Goal: Transaction & Acquisition: Purchase product/service

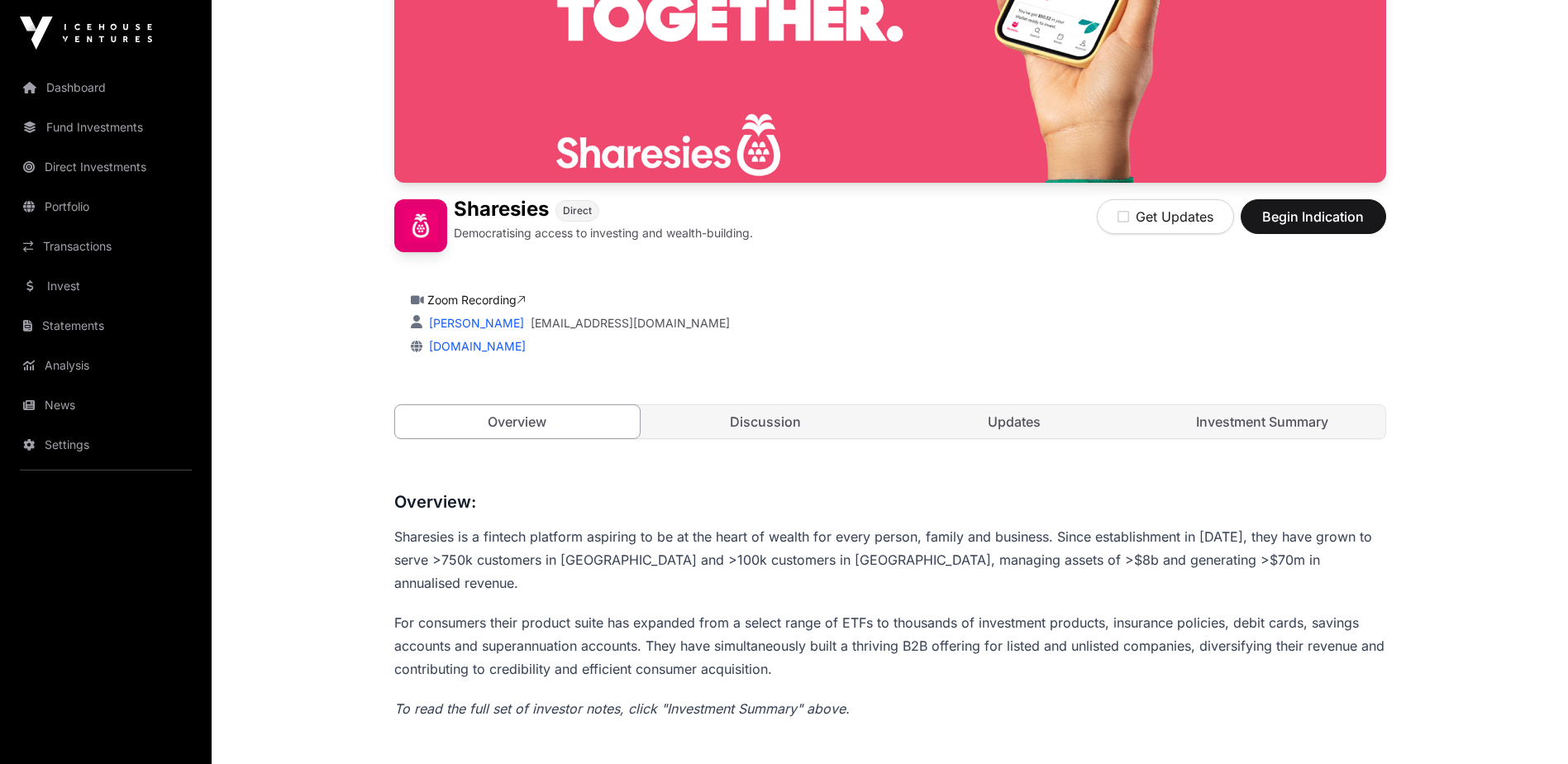
scroll to position [330, 0]
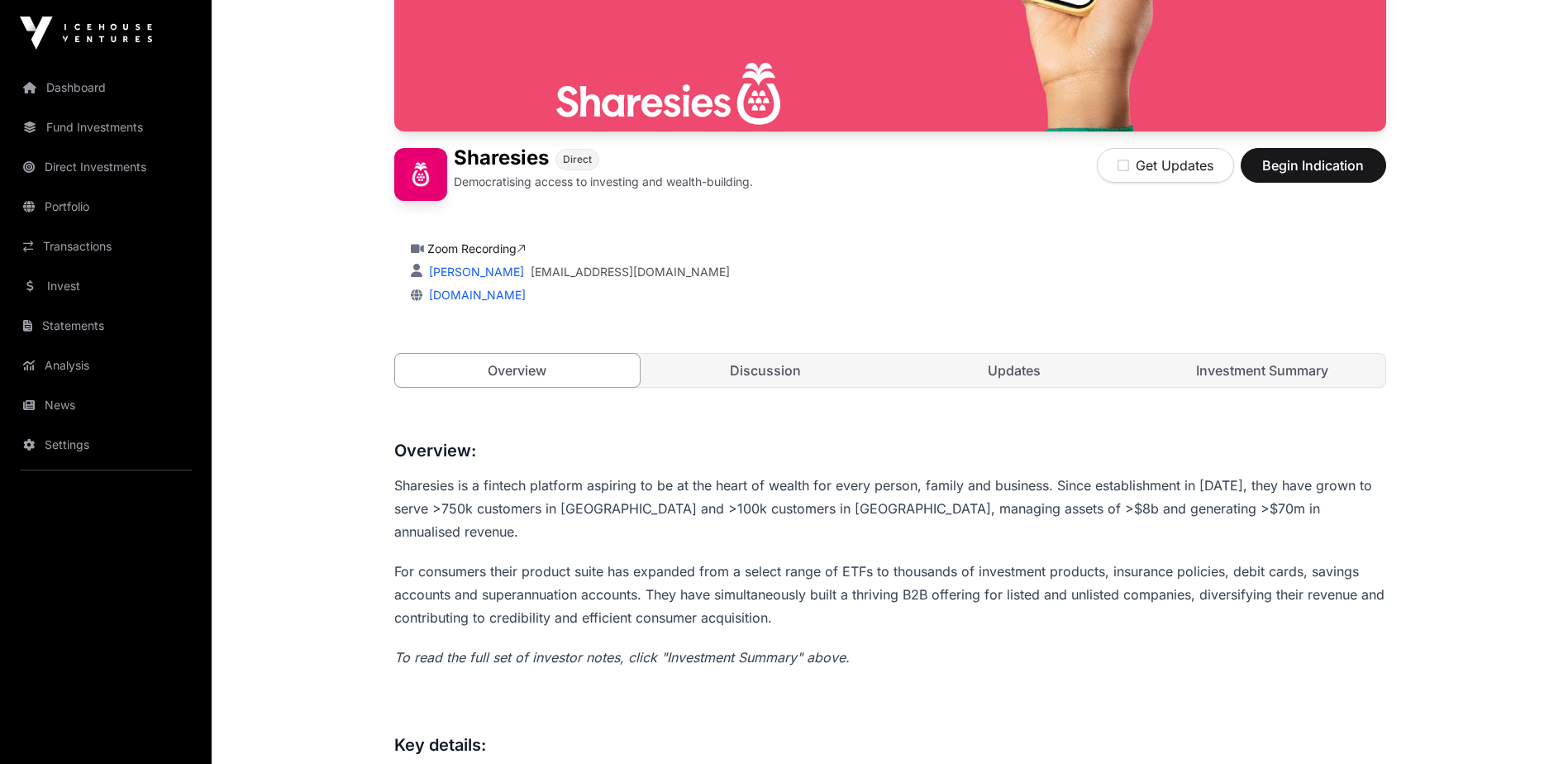
click at [782, 365] on link "Discussion" at bounding box center [766, 371] width 246 height 33
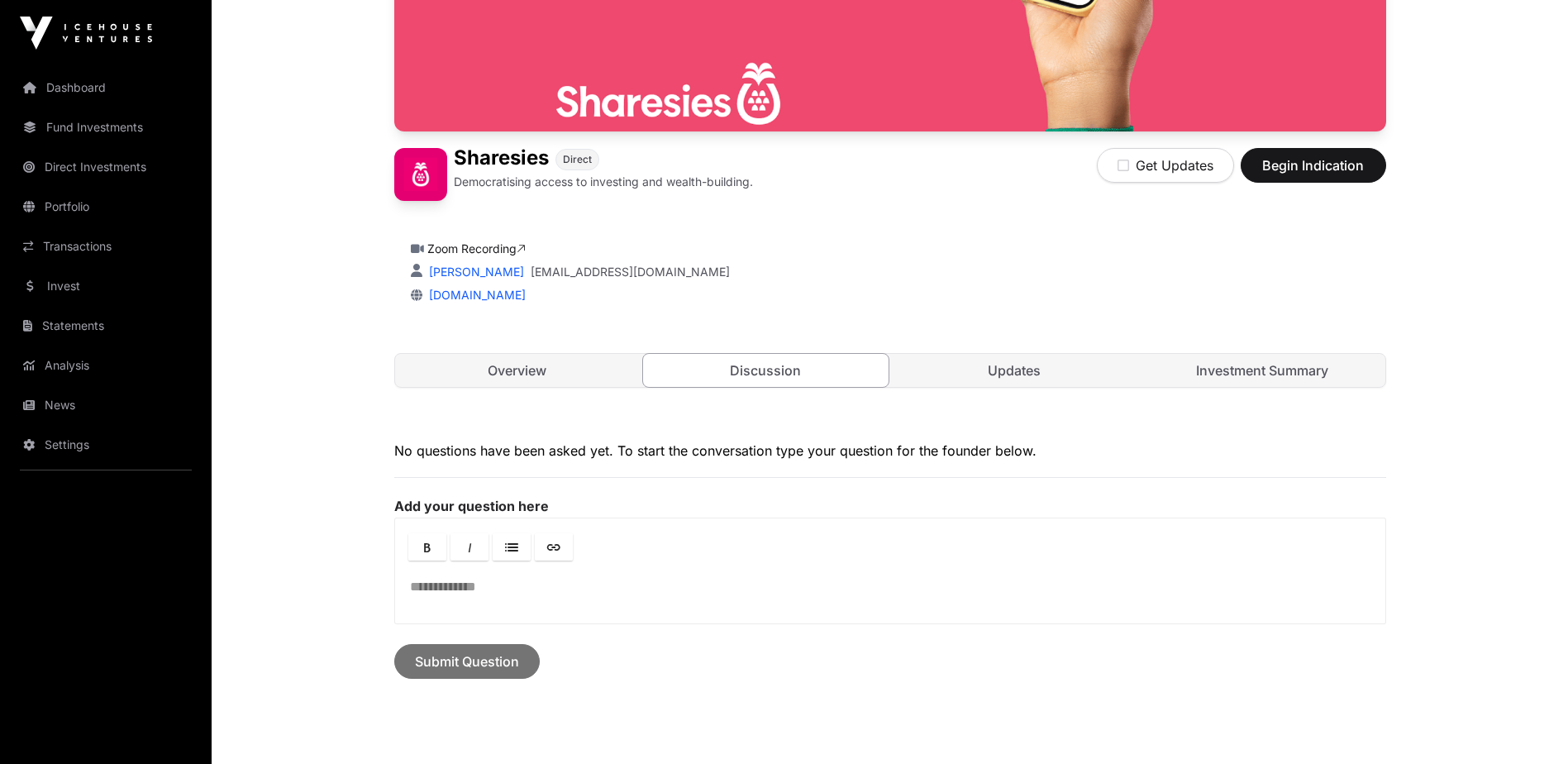
click at [1272, 372] on link "Investment Summary" at bounding box center [1262, 371] width 246 height 33
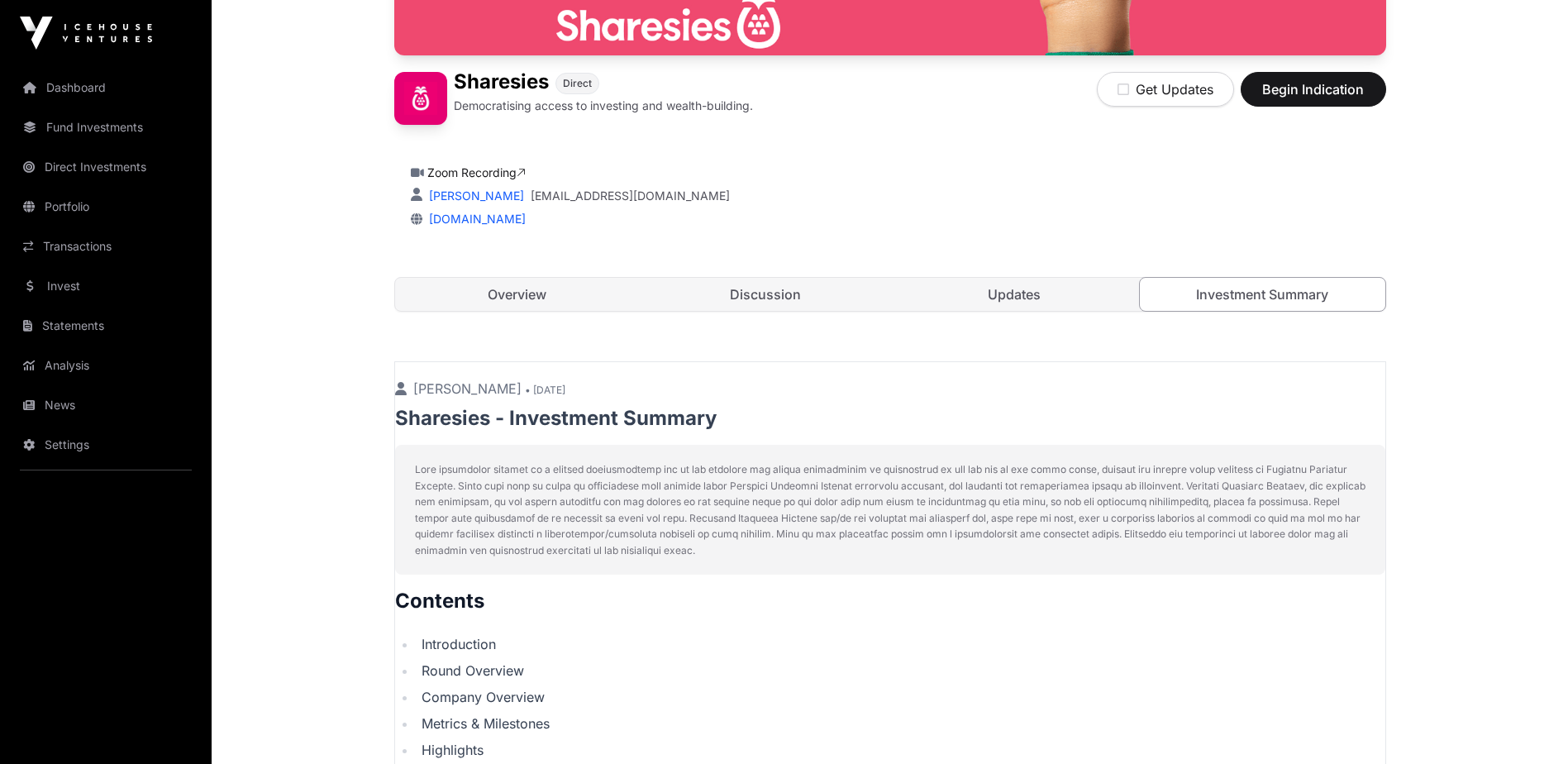
scroll to position [248, 0]
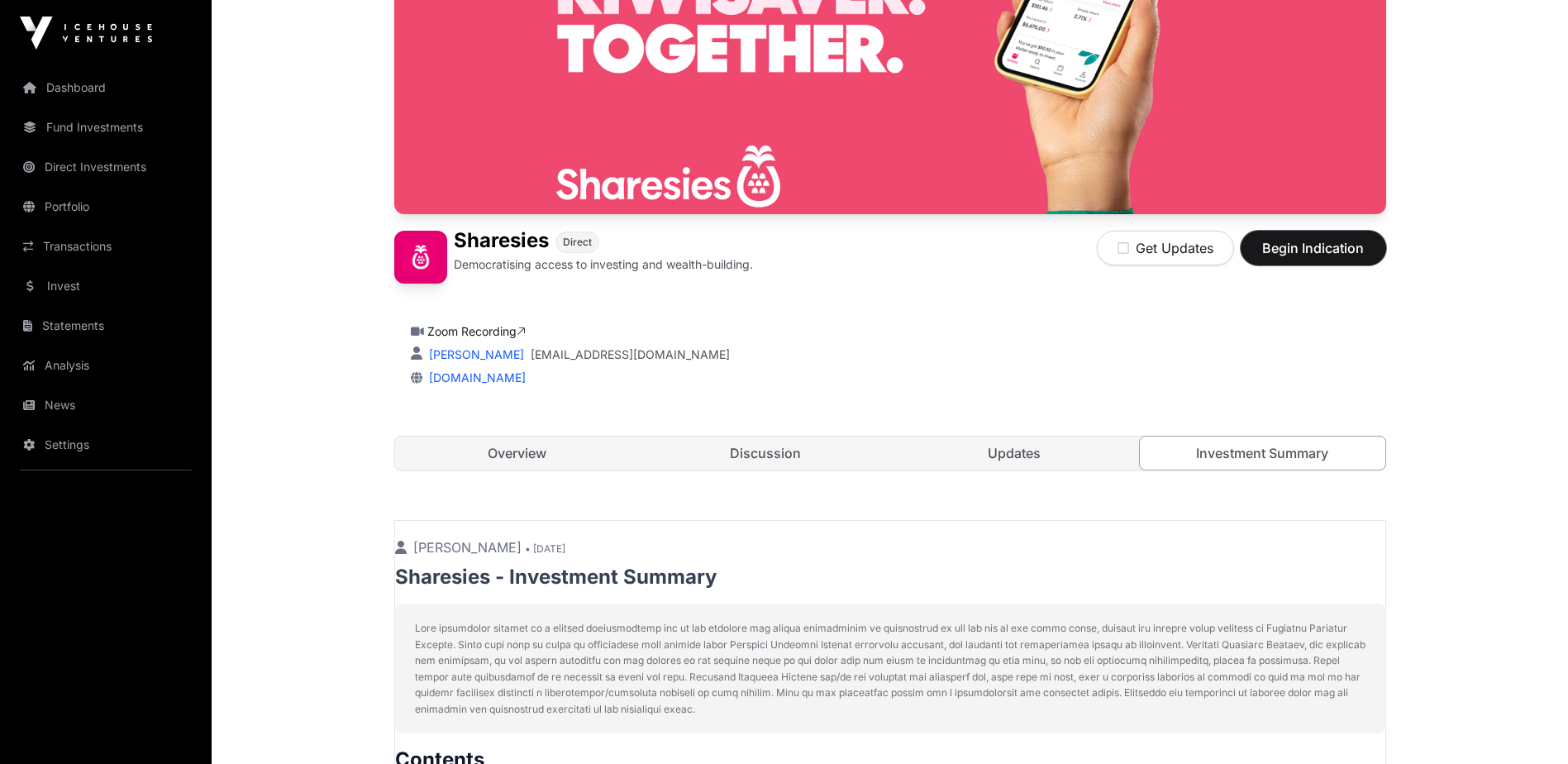
click at [1294, 251] on span "Begin Indication" at bounding box center [1313, 247] width 104 height 20
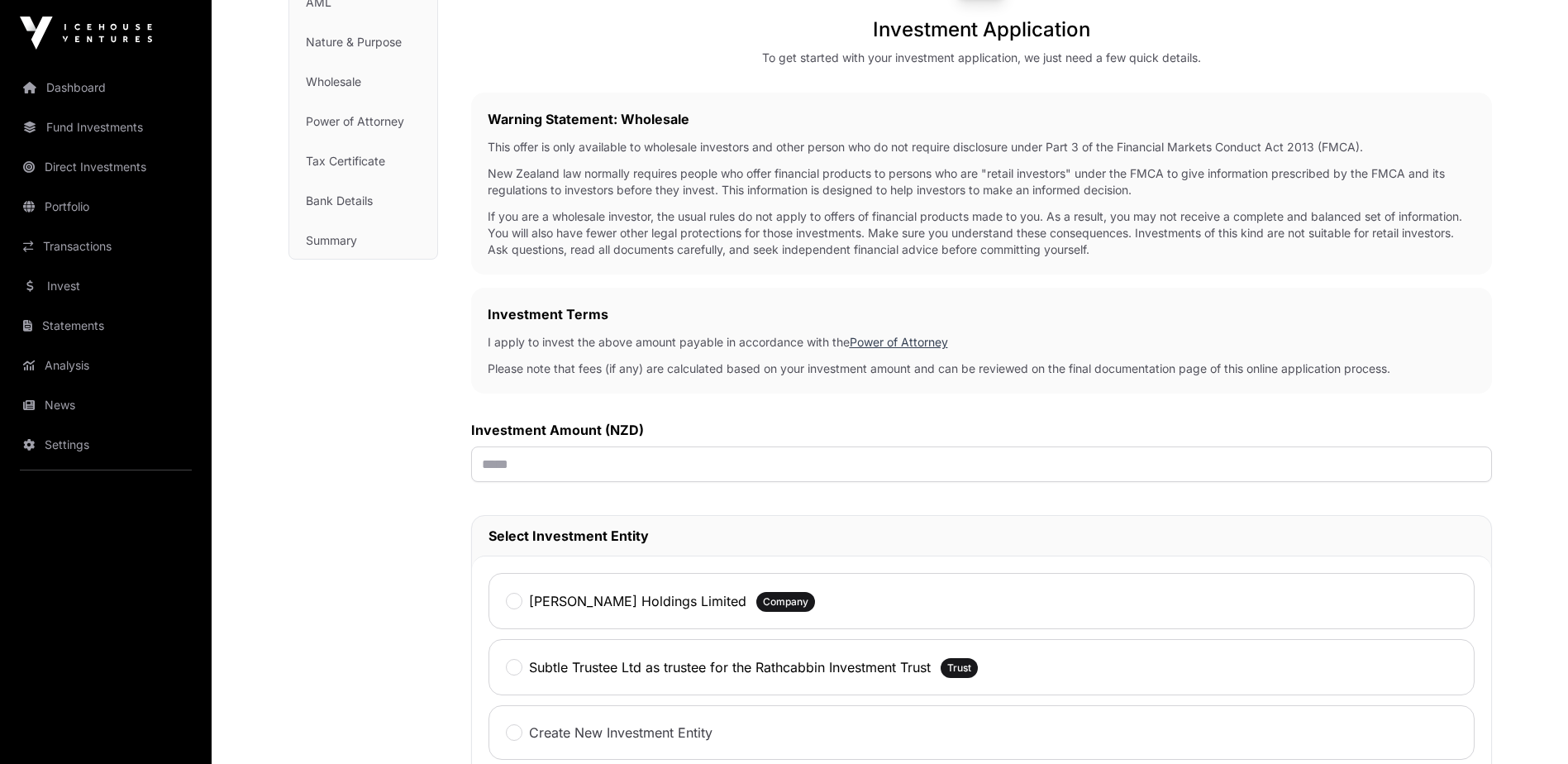
scroll to position [496, 0]
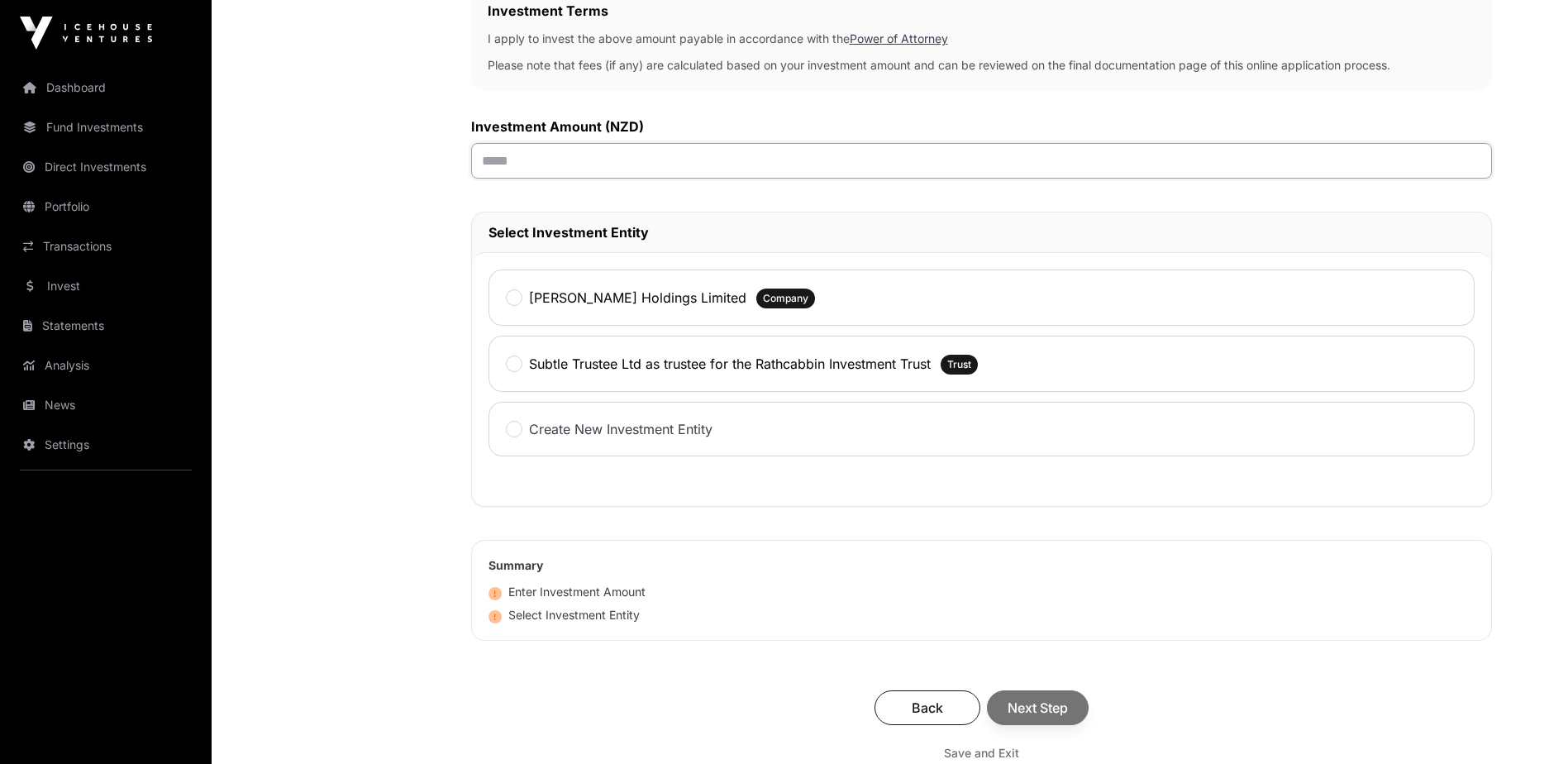
drag, startPoint x: 538, startPoint y: 164, endPoint x: 358, endPoint y: 163, distance: 180.0
click at [359, 163] on div "Investment AML Nature & Purpose Wholesale Power of Attorney Tax Certificate Ban…" at bounding box center [890, 266] width 1204 height 1243
type input "******"
click at [1042, 712] on span "Next Step" at bounding box center [1037, 707] width 60 height 20
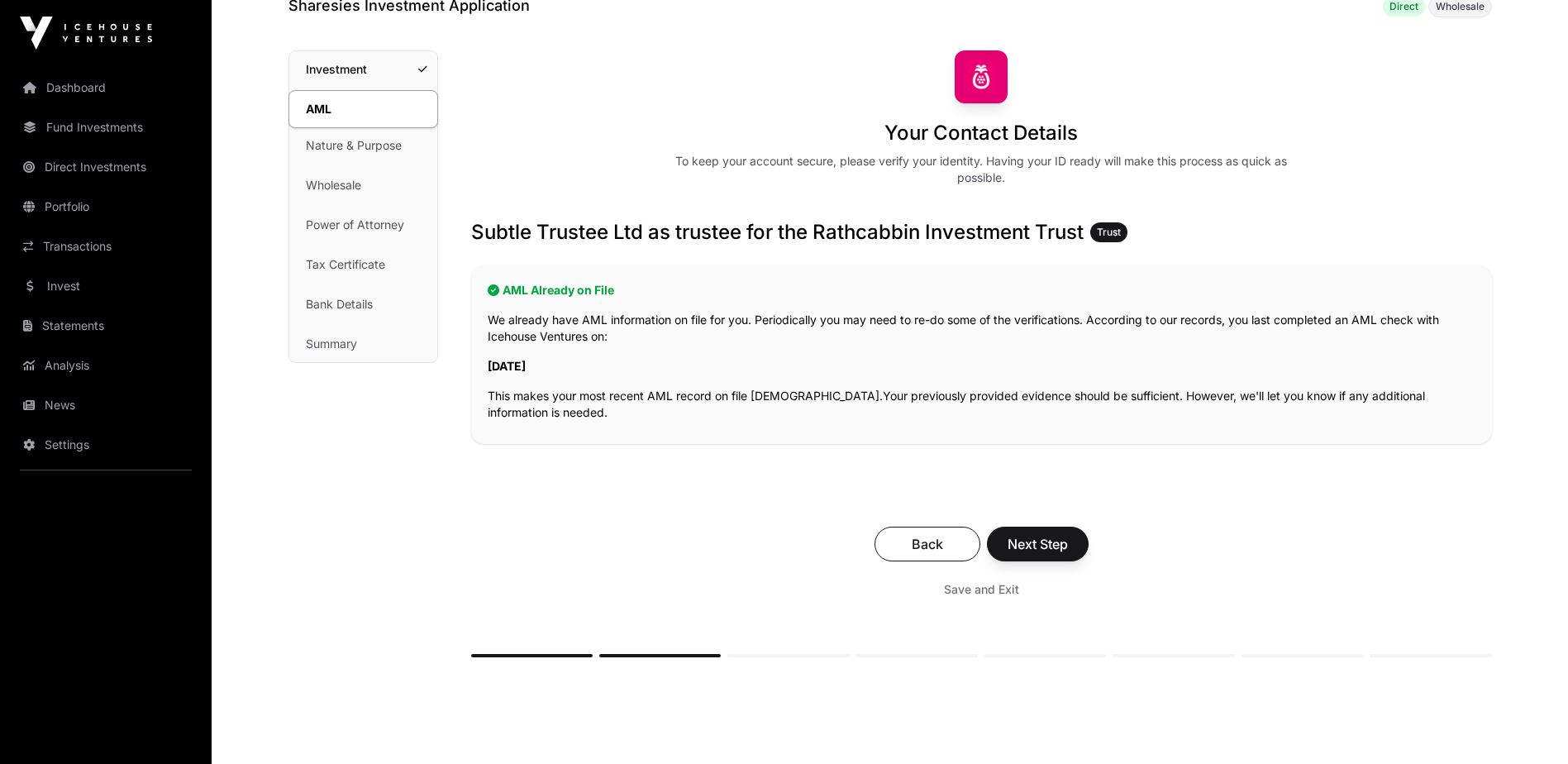
scroll to position [165, 0]
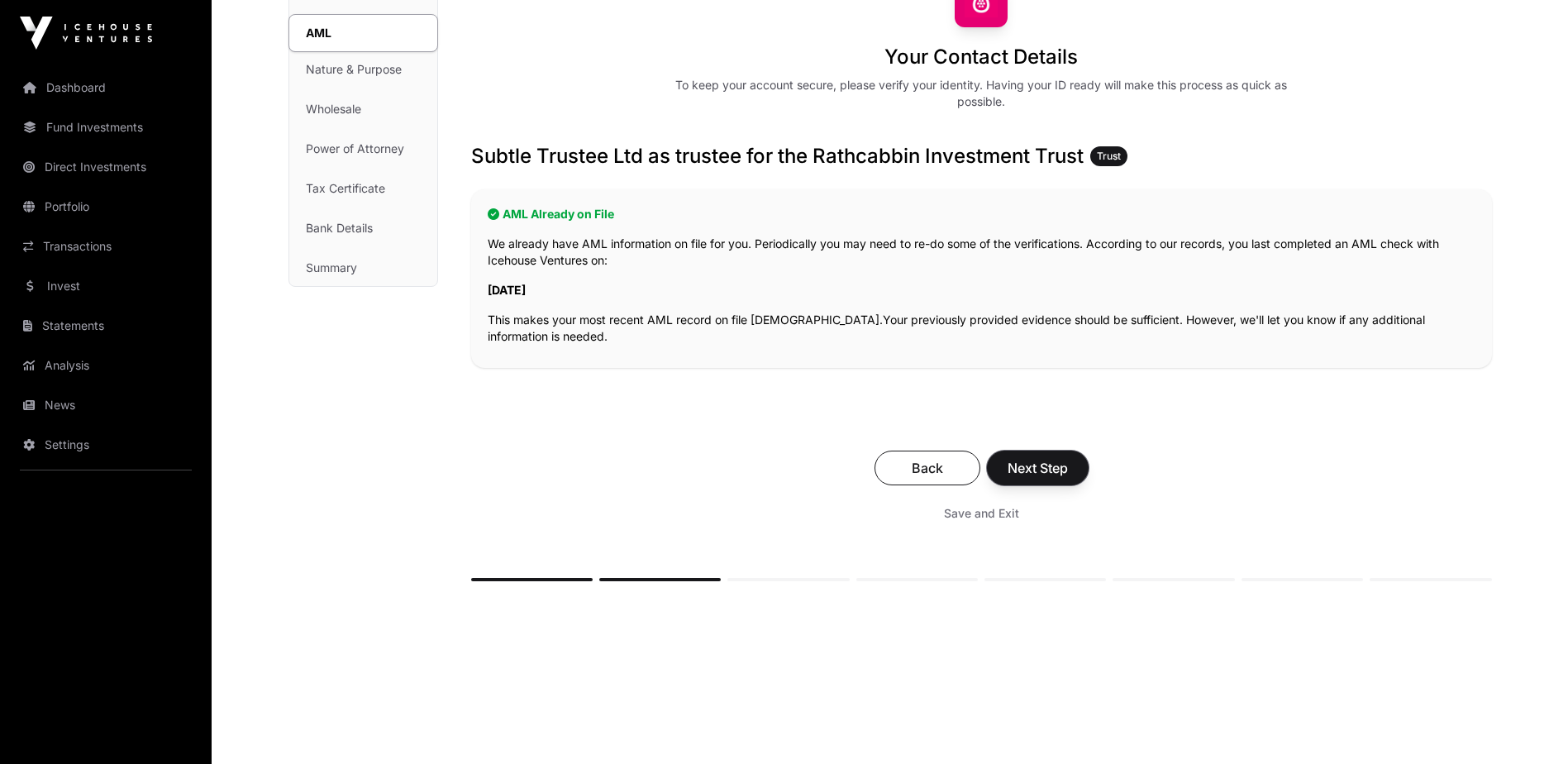
click at [1028, 466] on span "Next Step" at bounding box center [1037, 468] width 60 height 20
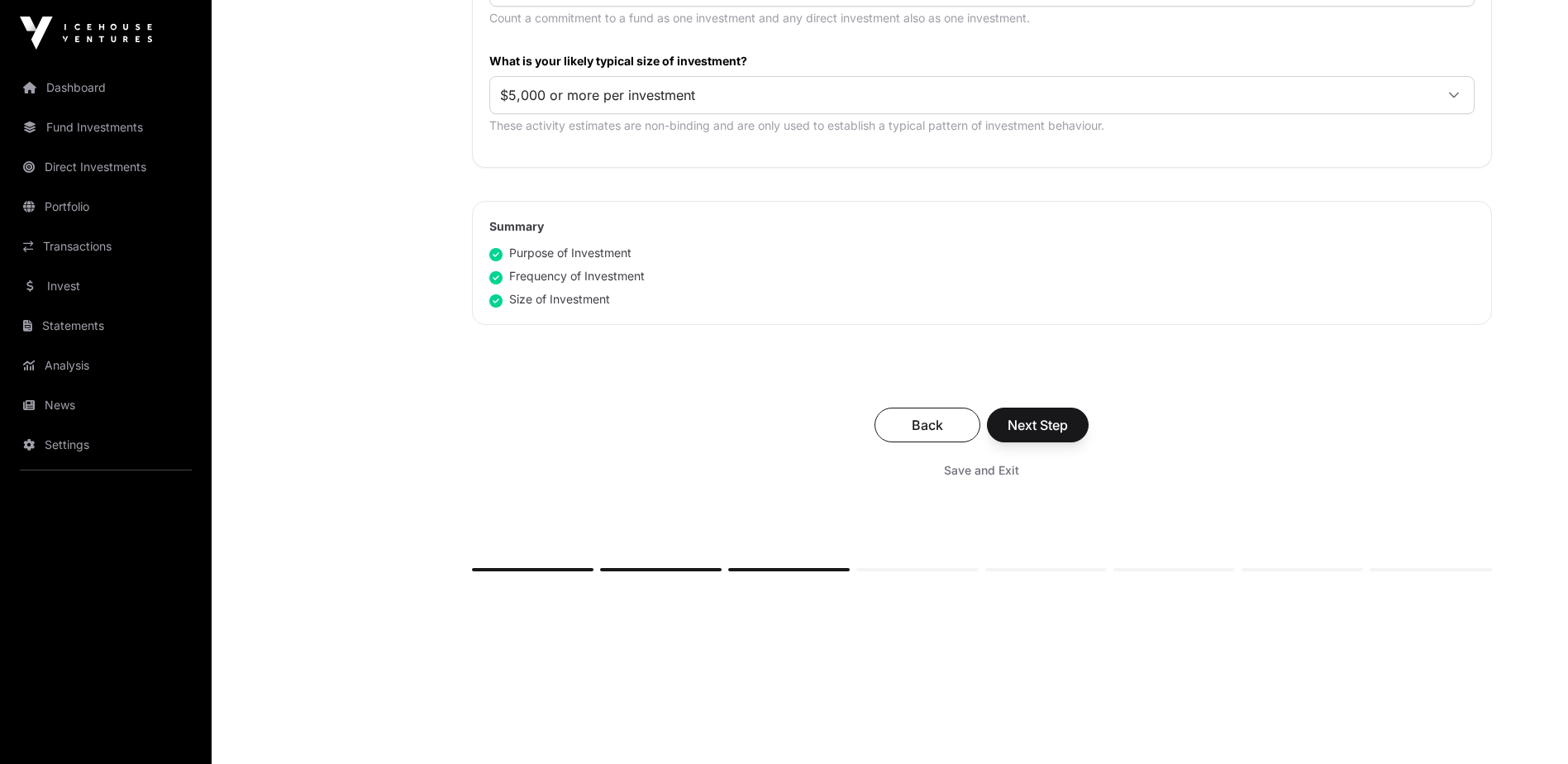
scroll to position [964, 0]
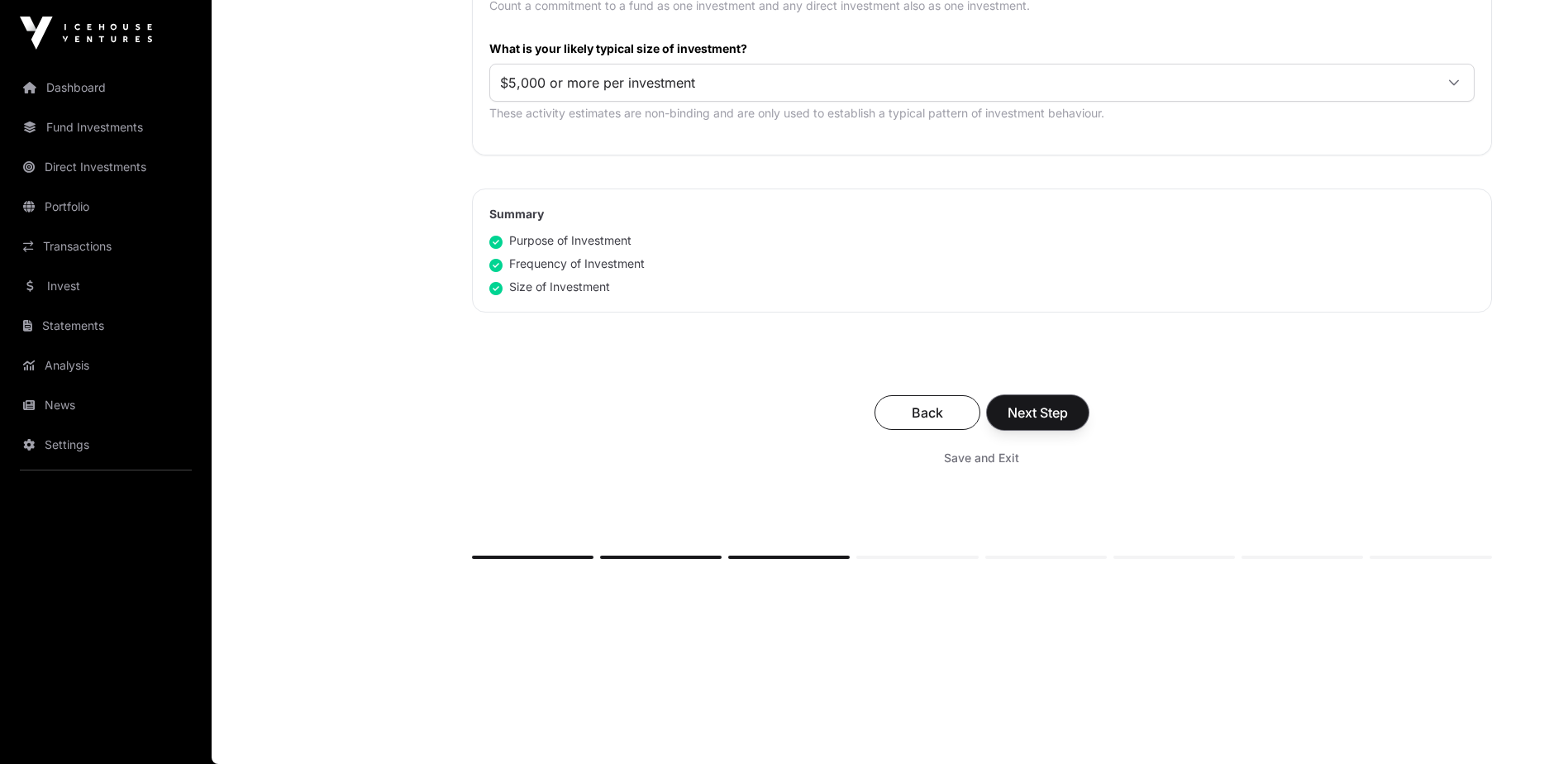
click at [1033, 413] on span "Next Step" at bounding box center [1037, 412] width 60 height 20
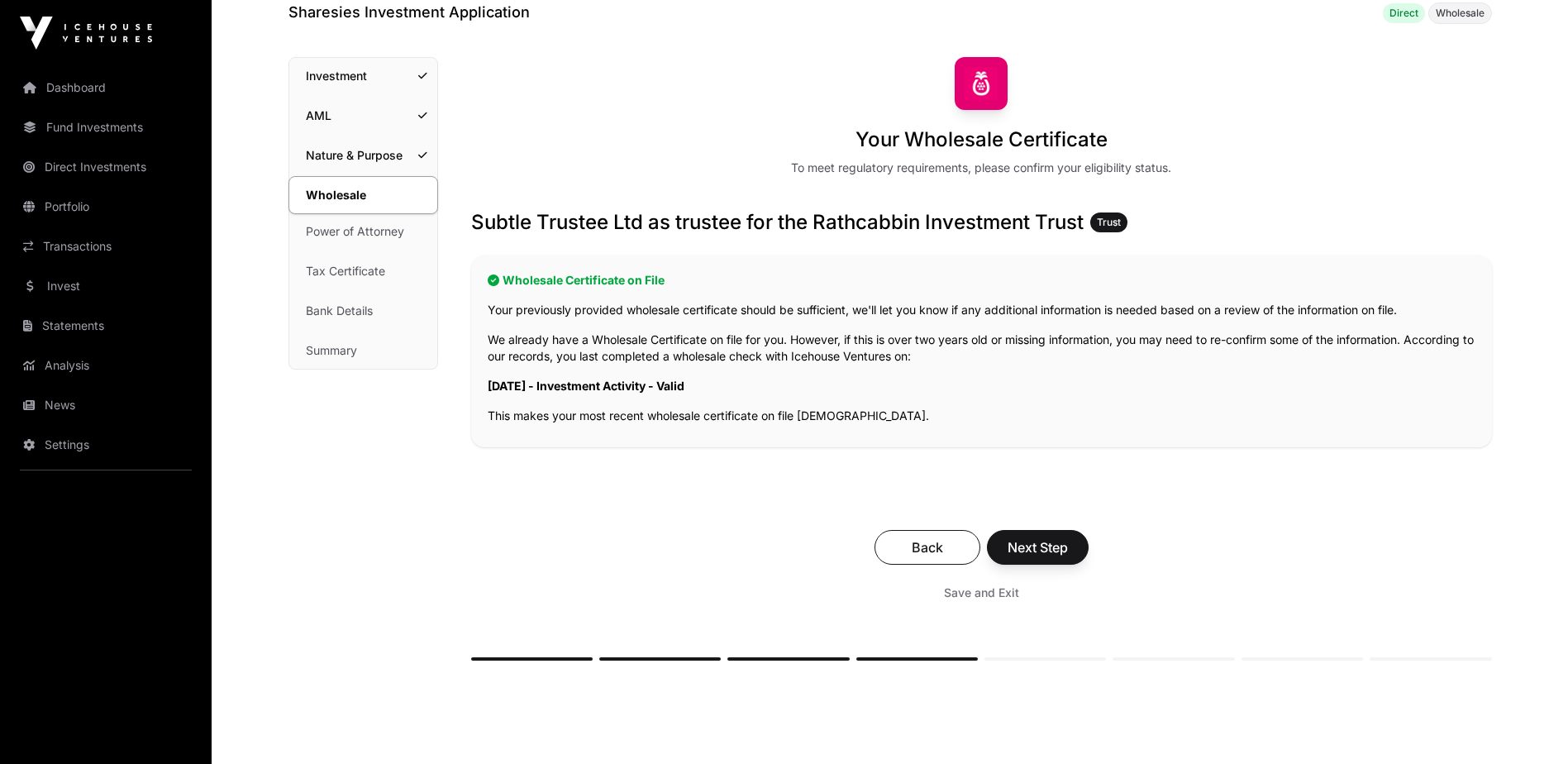
scroll to position [165, 0]
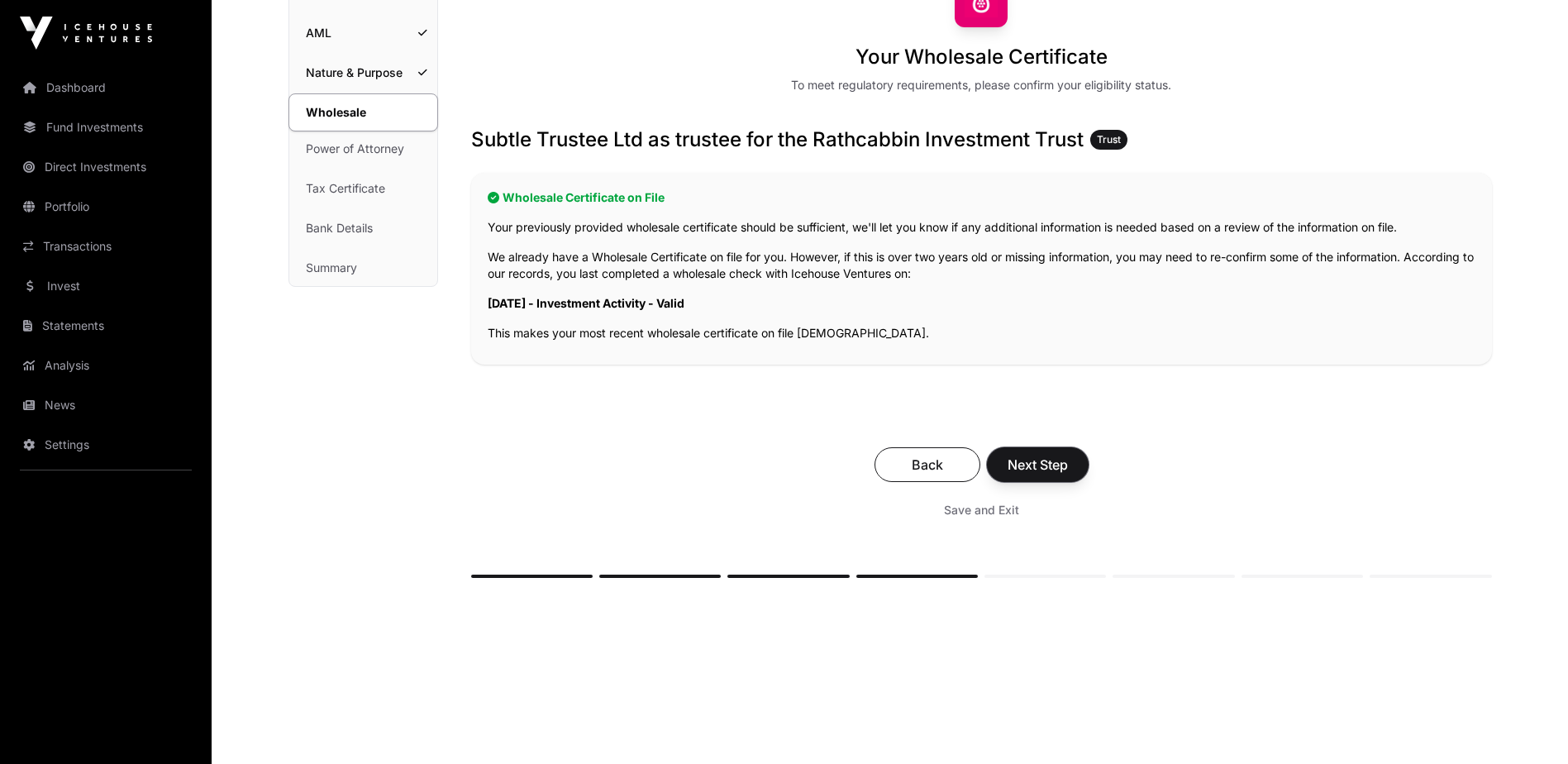
click at [1030, 468] on span "Next Step" at bounding box center [1037, 464] width 60 height 20
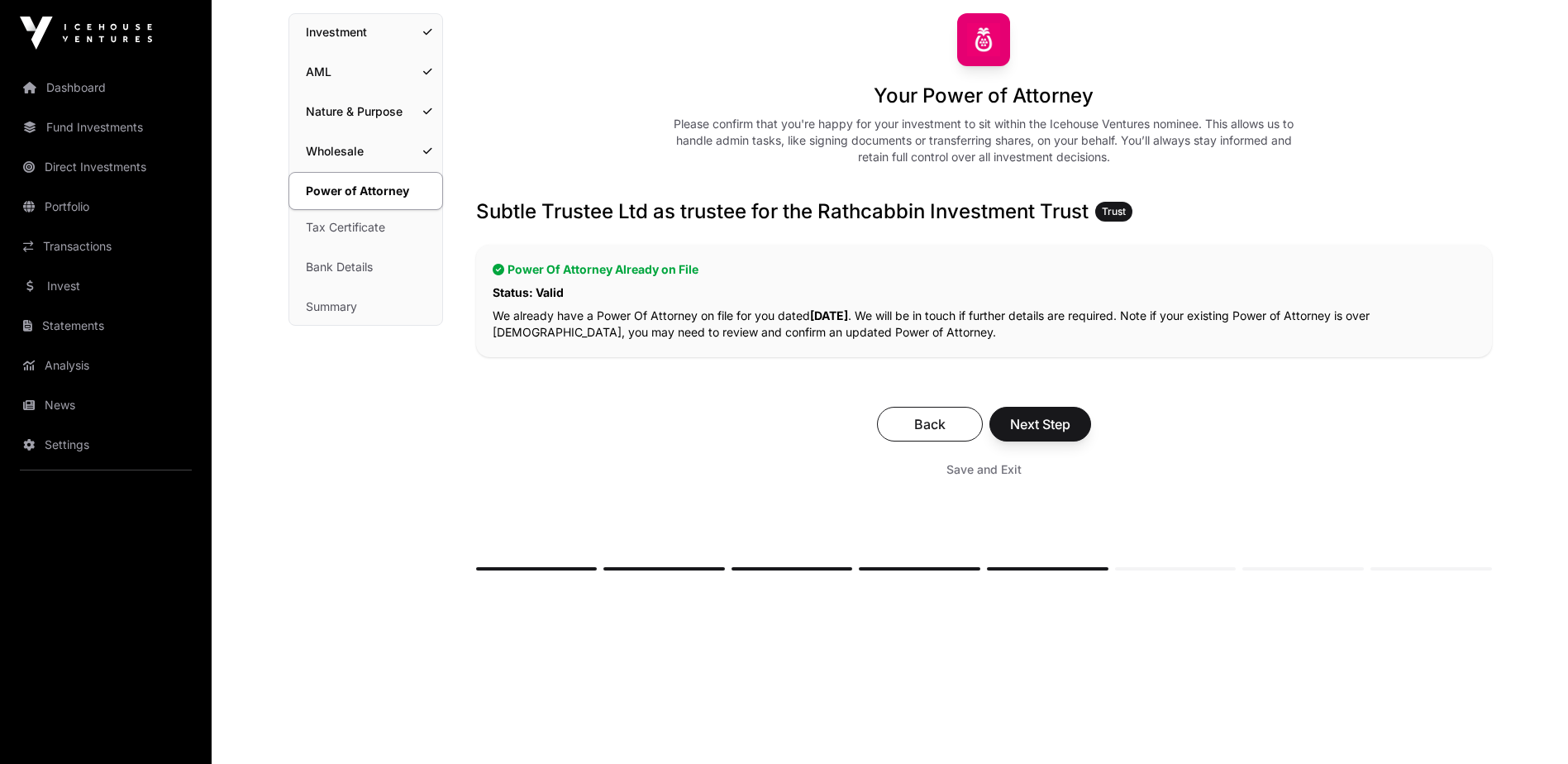
scroll to position [138, 0]
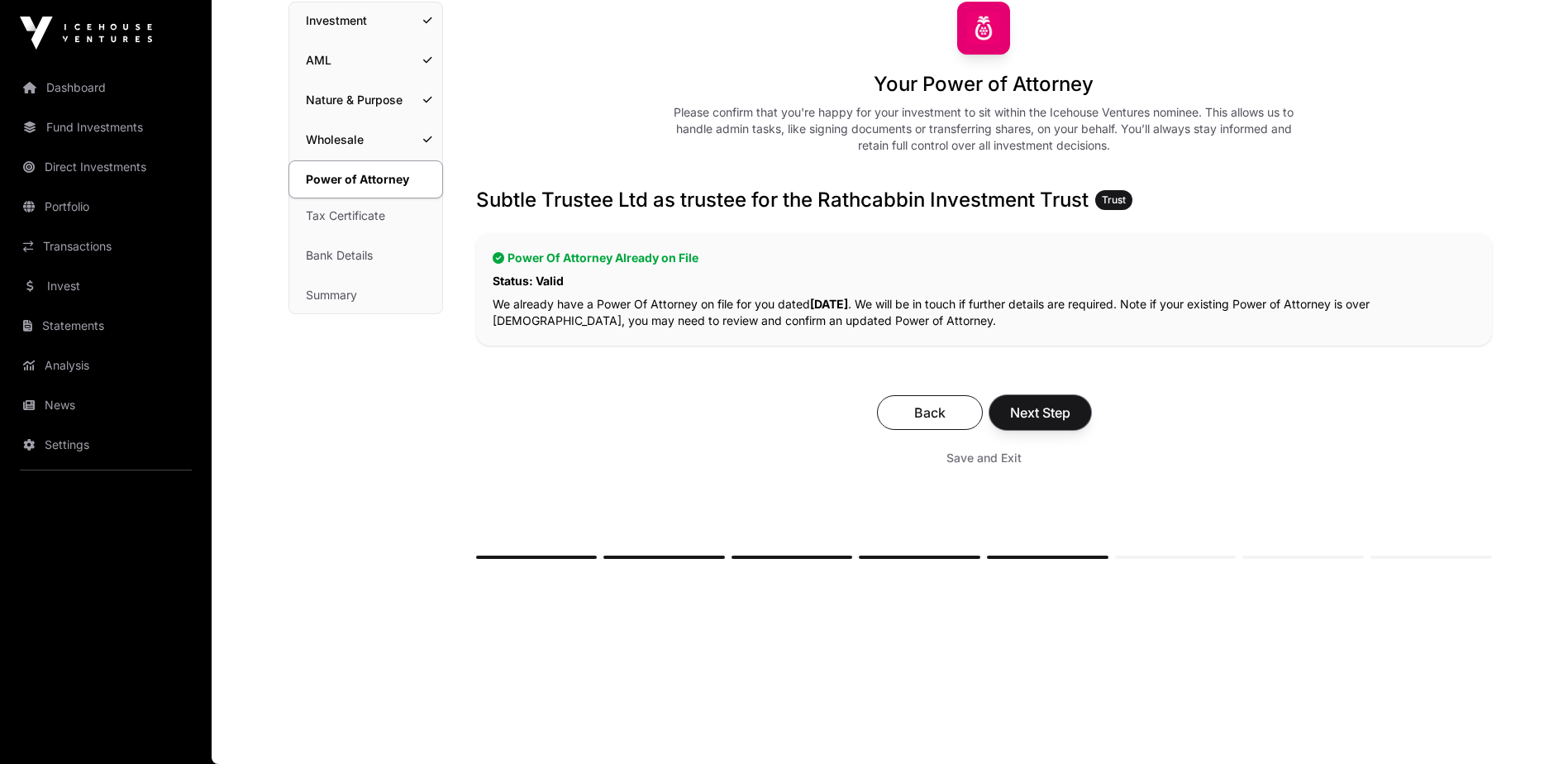
click at [1044, 413] on span "Next Step" at bounding box center [1039, 412] width 60 height 20
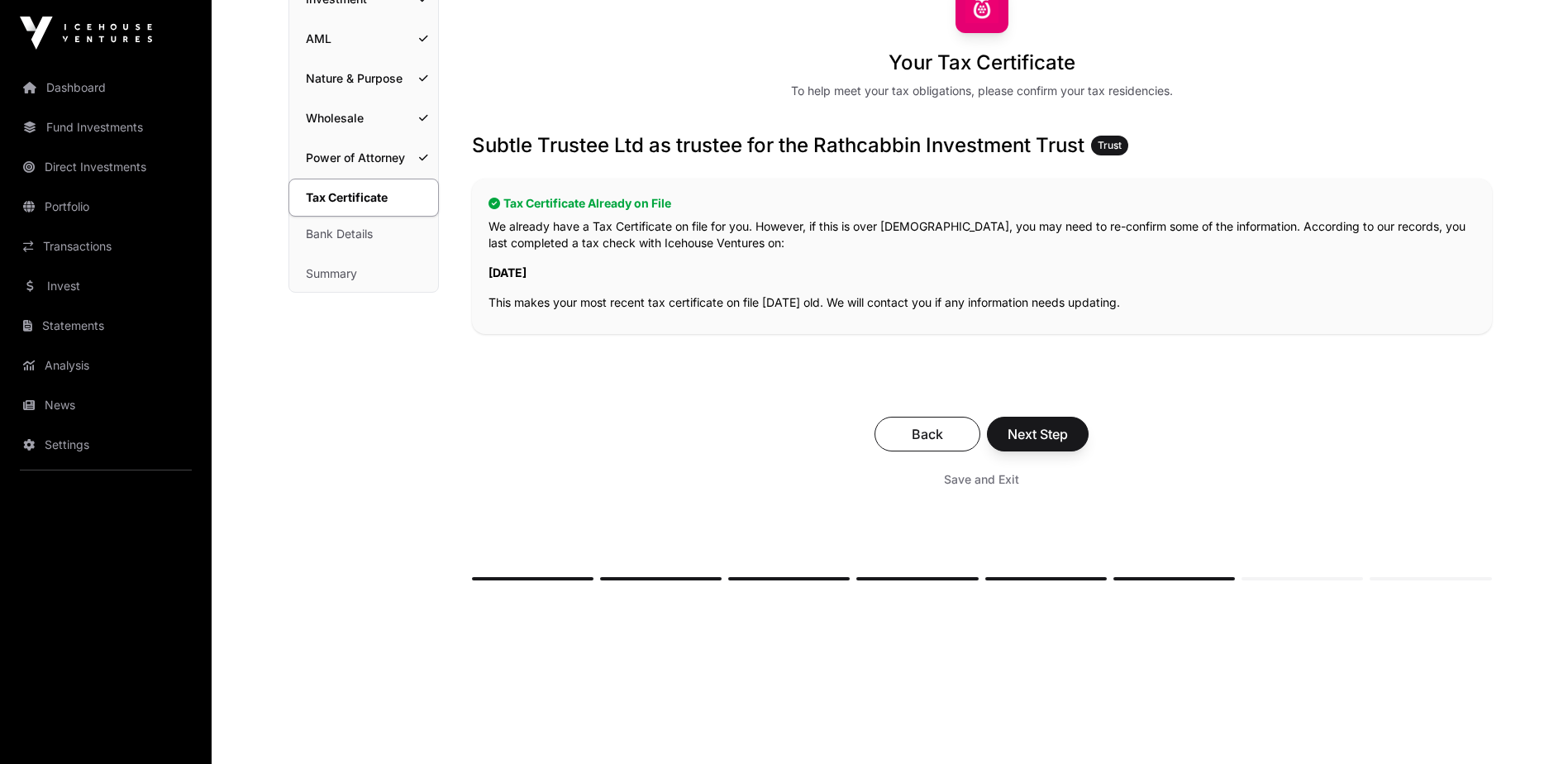
scroll to position [165, 0]
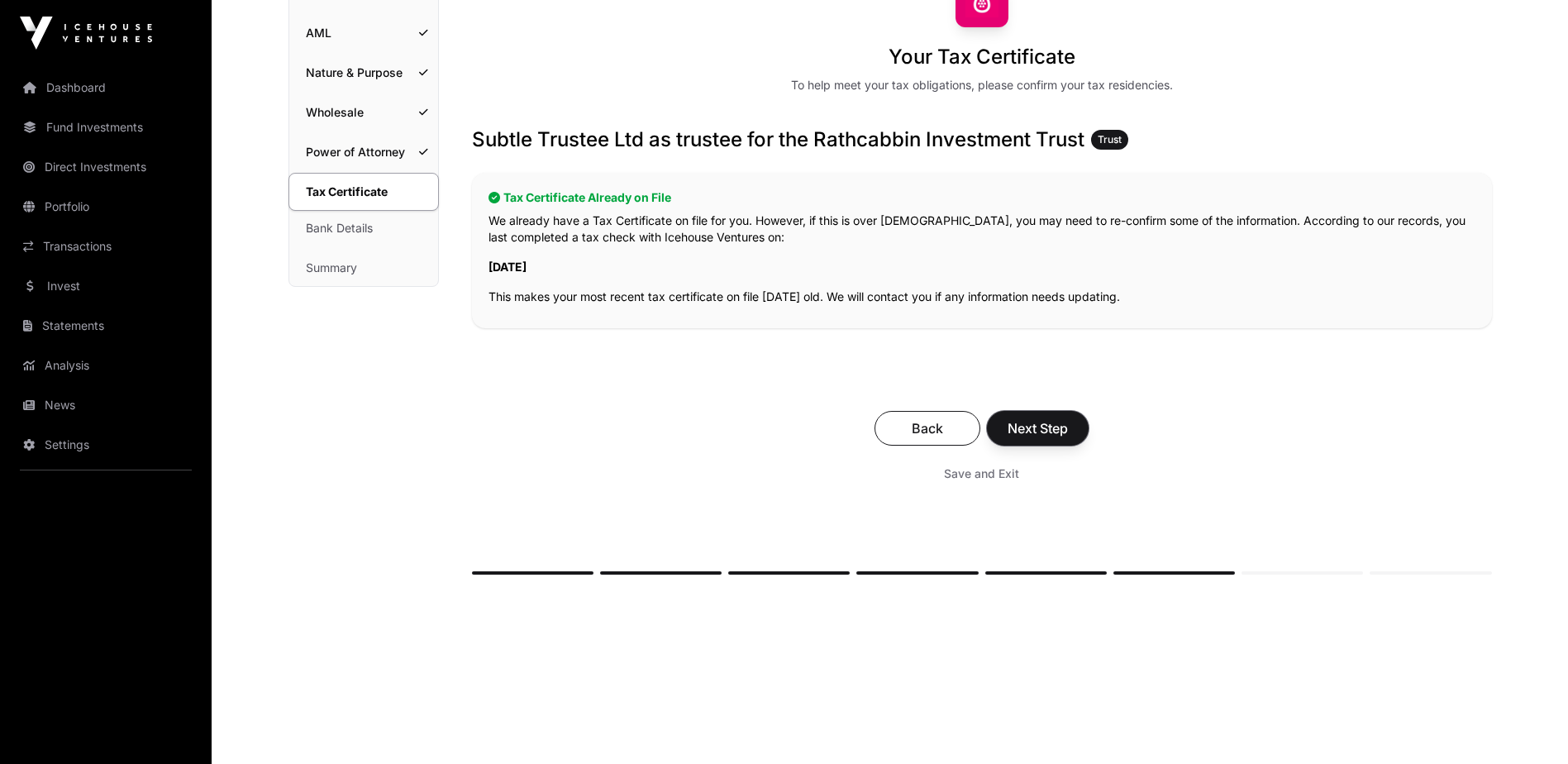
click at [1046, 429] on span "Next Step" at bounding box center [1037, 427] width 60 height 20
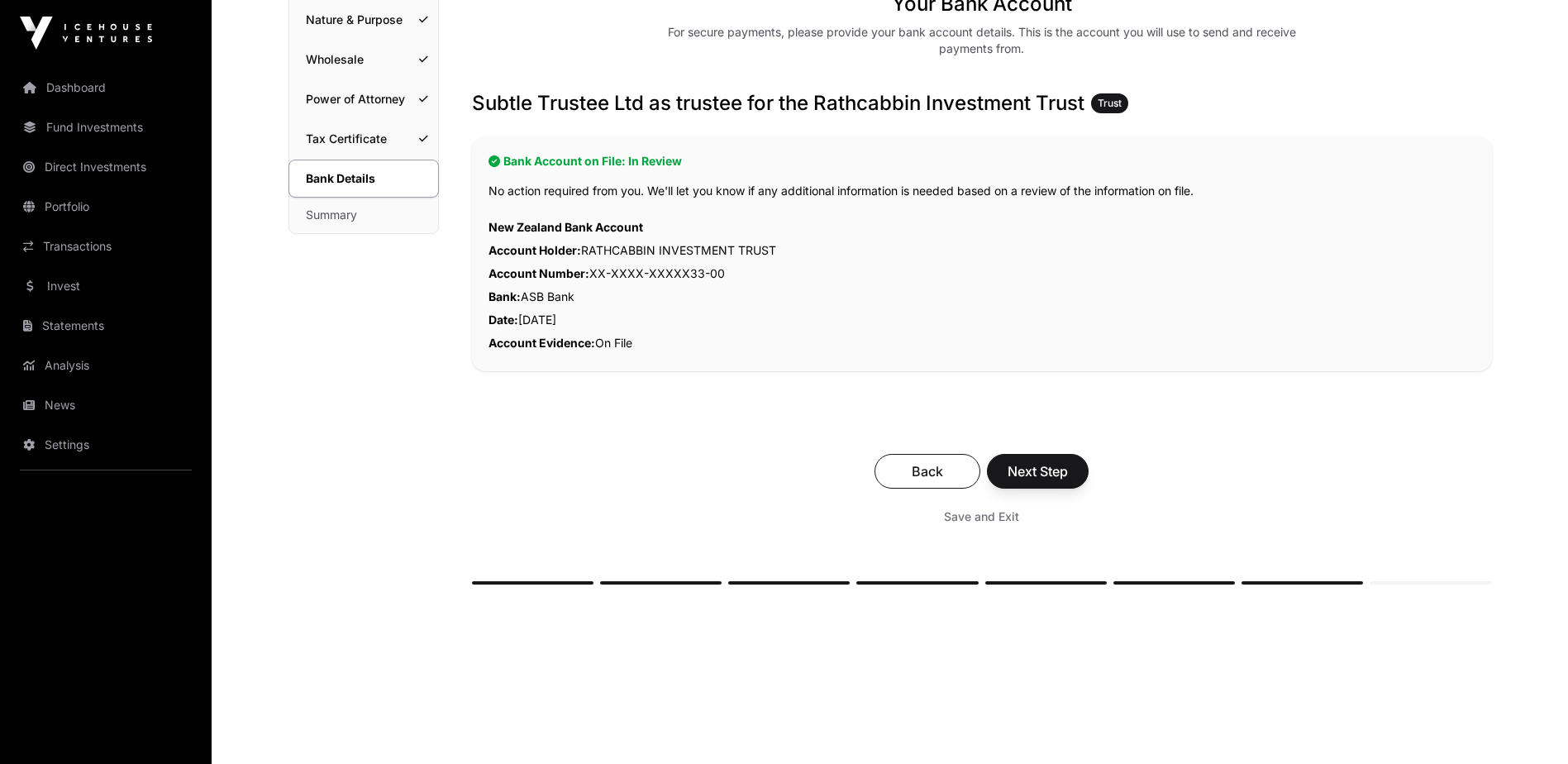
scroll to position [244, 0]
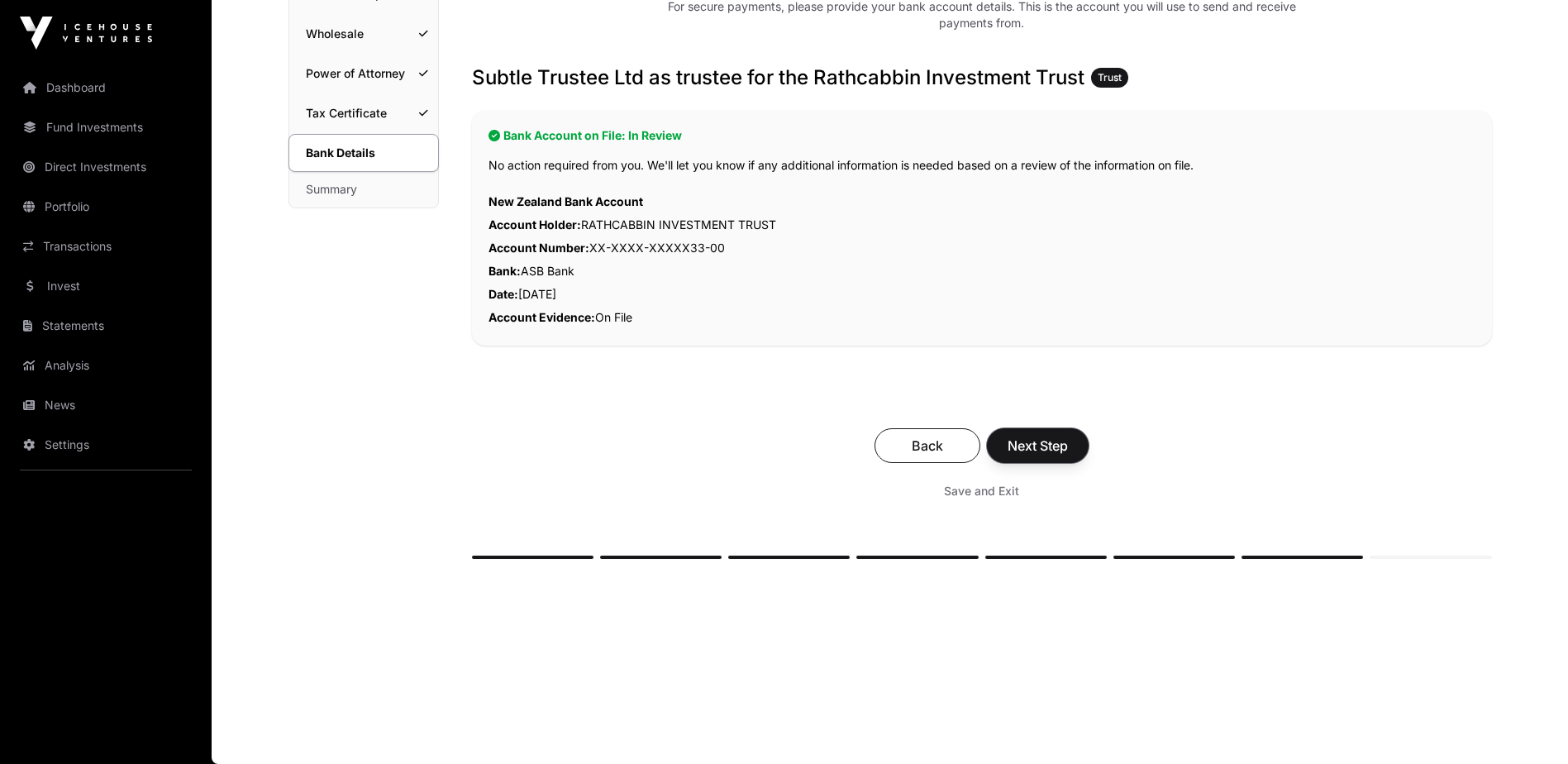
click at [1042, 449] on span "Next Step" at bounding box center [1037, 445] width 60 height 20
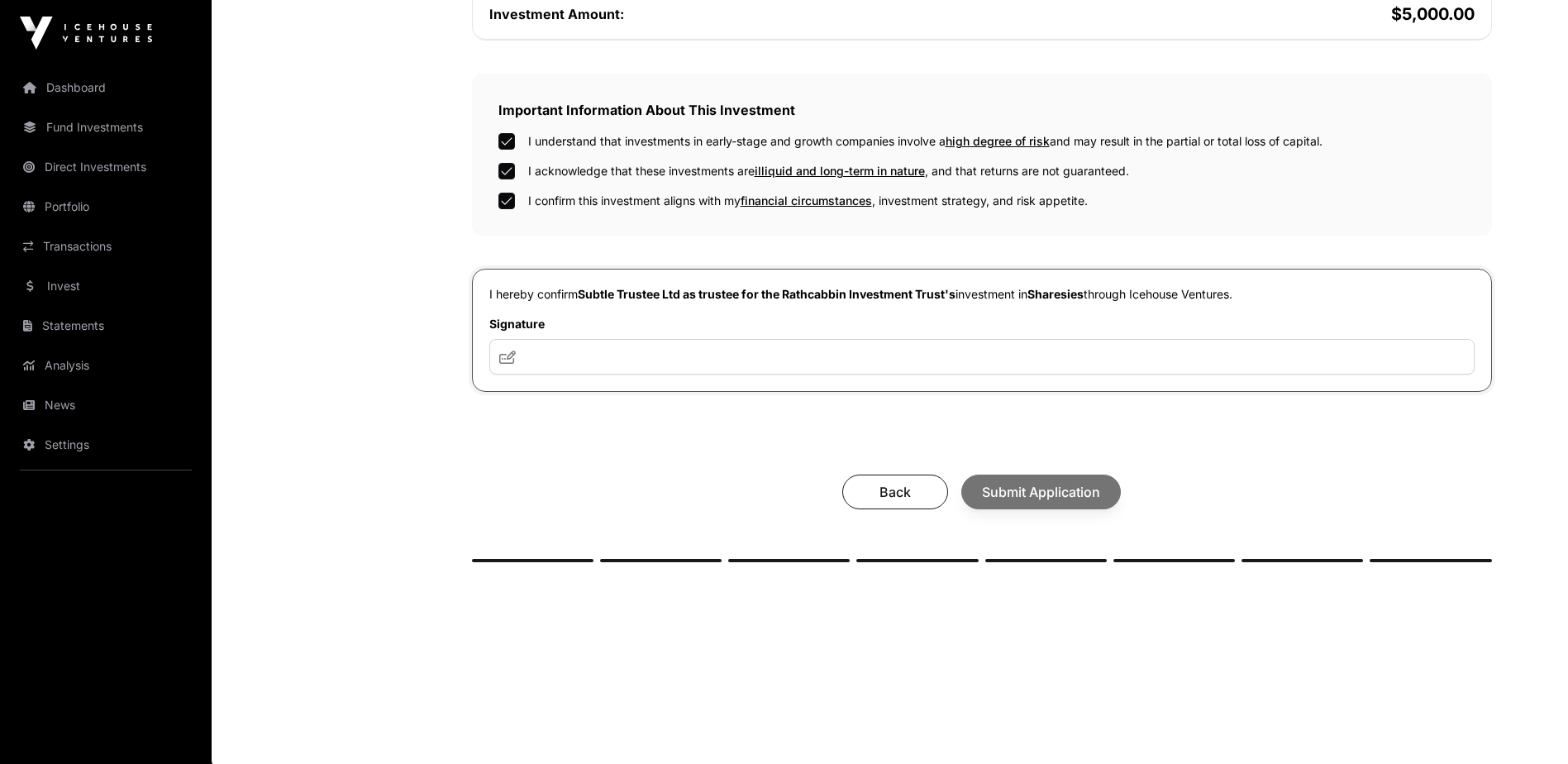
scroll to position [476, 0]
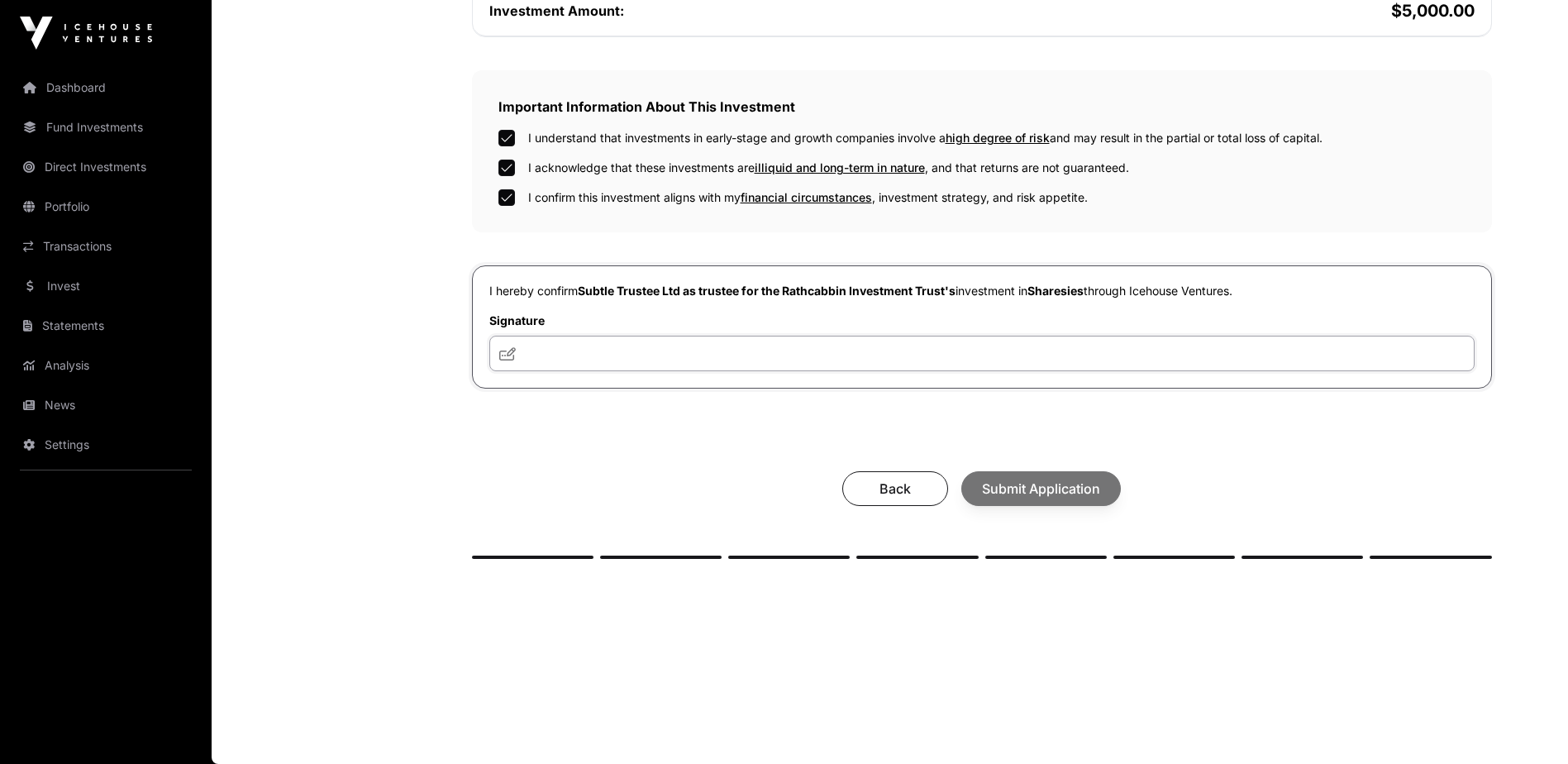
click at [579, 352] on input "text" at bounding box center [982, 353] width 985 height 36
type input "**********"
click at [1042, 490] on span "Submit Application" at bounding box center [1040, 488] width 118 height 20
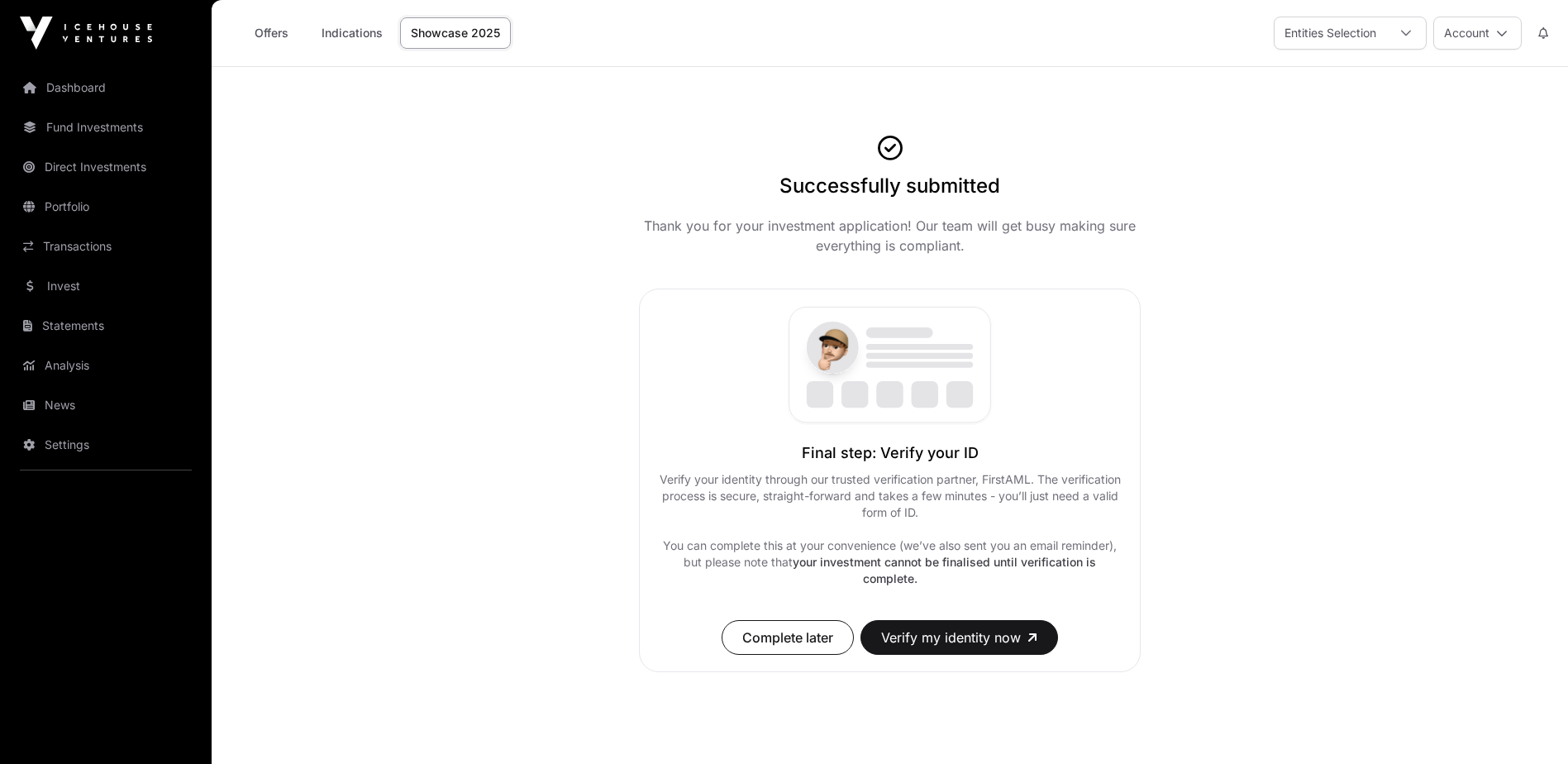
scroll to position [67, 0]
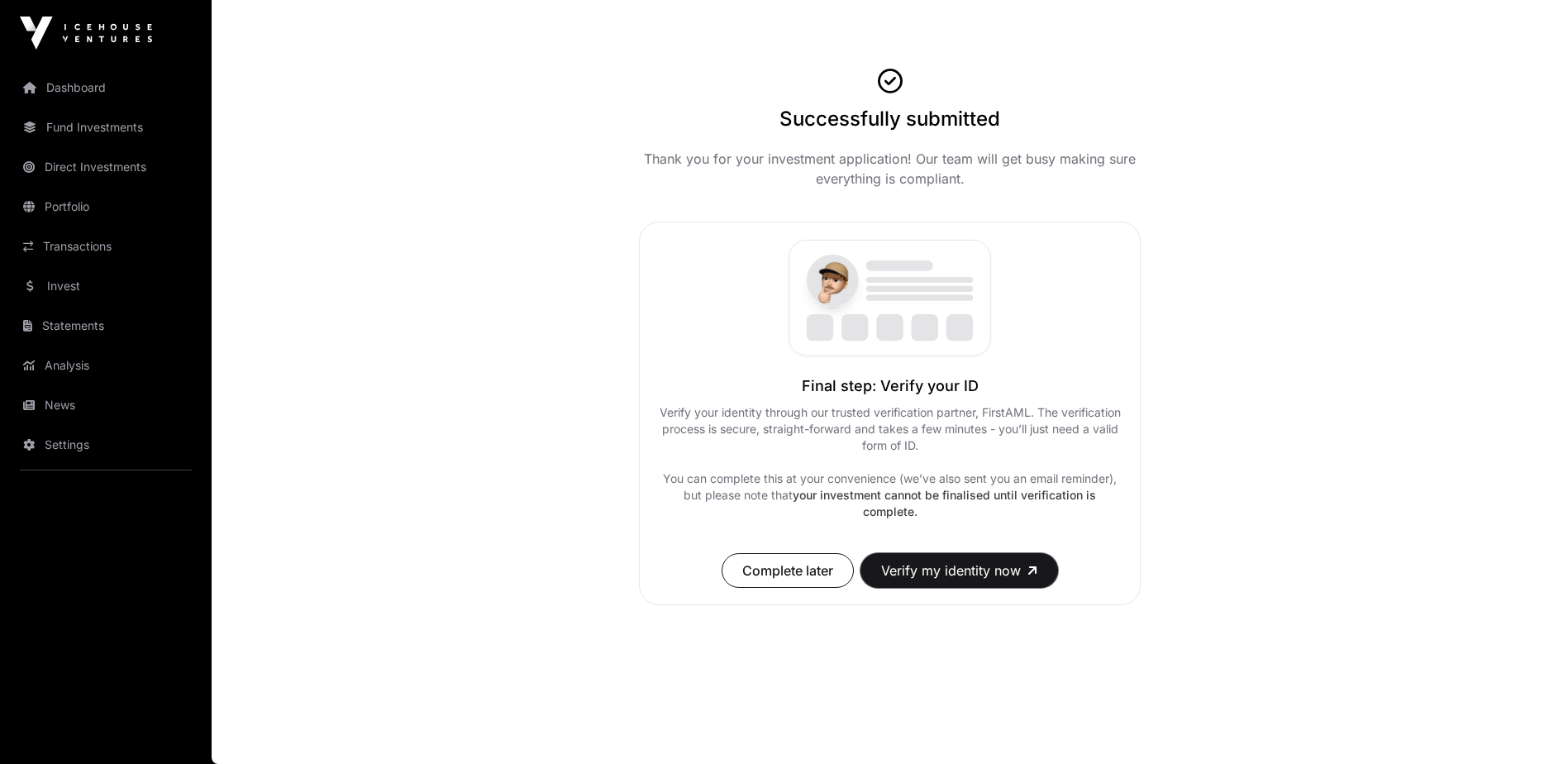
click at [967, 570] on button "Verify my identity now" at bounding box center [959, 571] width 198 height 35
